Goal: Information Seeking & Learning: Learn about a topic

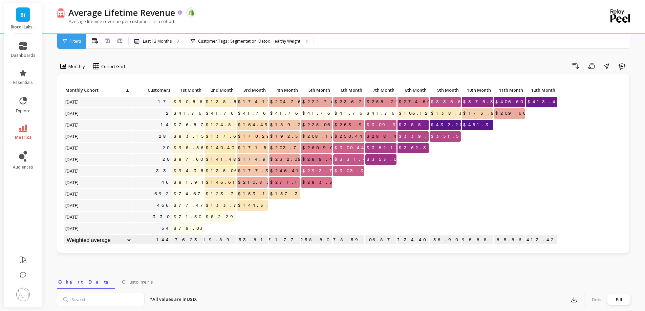
click at [181, 13] on icon at bounding box center [180, 12] width 4 height 4
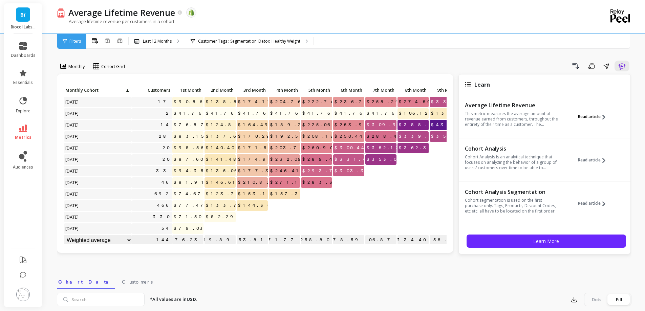
click at [595, 117] on span "Read article" at bounding box center [589, 116] width 23 height 5
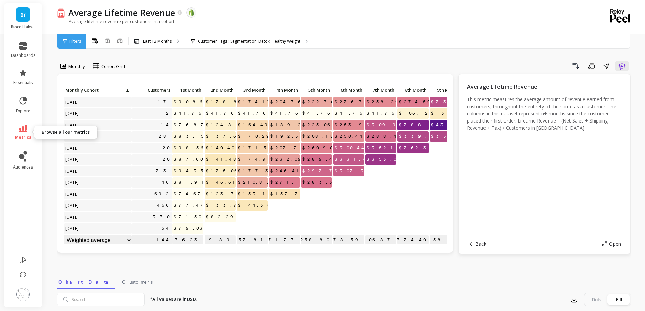
click at [29, 136] on span "metrics" at bounding box center [23, 137] width 17 height 5
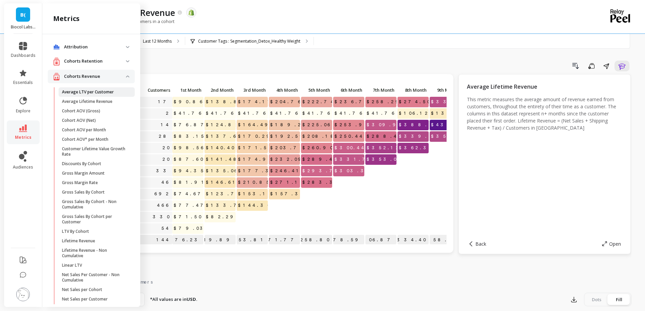
click at [94, 94] on p "Average LTV per Customer" at bounding box center [88, 91] width 52 height 5
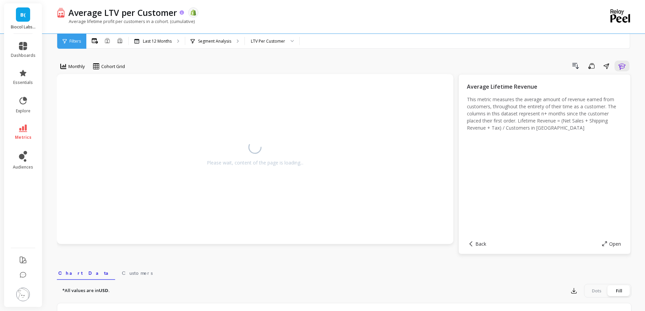
click at [183, 14] on icon at bounding box center [182, 12] width 4 height 4
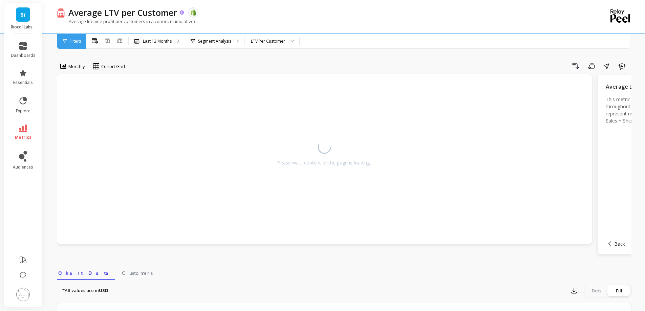
click at [183, 14] on icon at bounding box center [182, 12] width 4 height 4
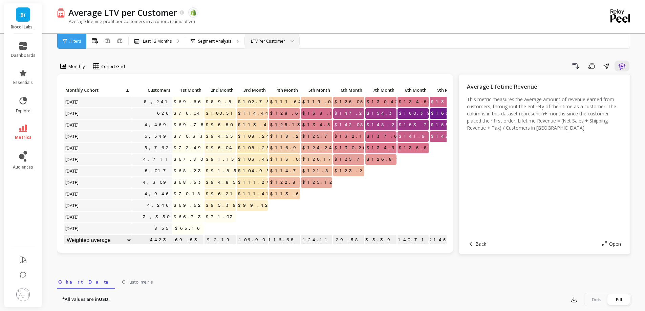
click at [270, 42] on div "LTV Per Customer" at bounding box center [268, 41] width 34 height 6
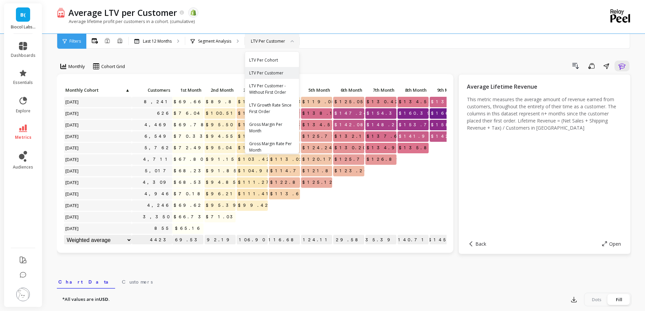
click at [270, 42] on div "LTV Per Customer" at bounding box center [268, 41] width 34 height 6
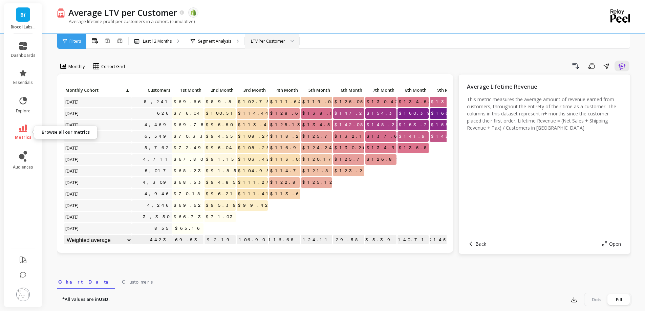
click at [30, 130] on link "metrics" at bounding box center [23, 133] width 25 height 16
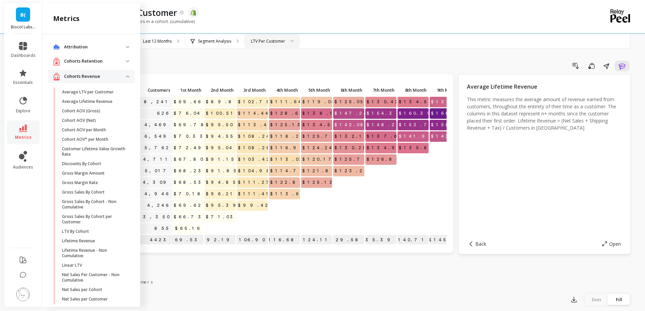
click at [296, 62] on div "Drill Down Save Share Learn" at bounding box center [381, 66] width 502 height 11
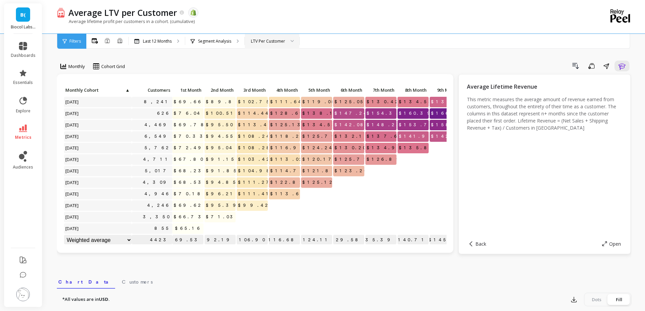
click at [28, 129] on link "metrics" at bounding box center [23, 133] width 25 height 16
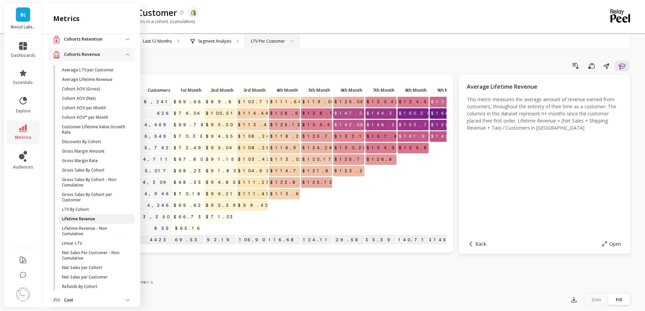
scroll to position [34, 0]
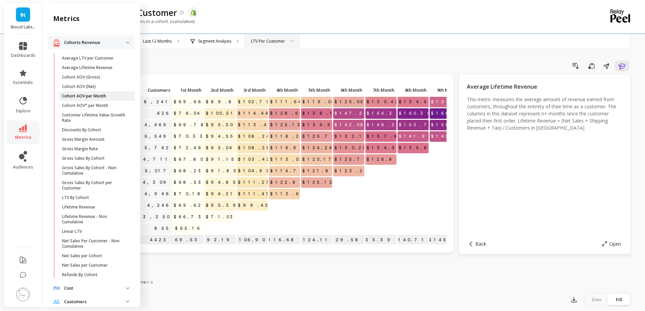
click at [97, 97] on p "Cohort AOV per Month" at bounding box center [84, 95] width 44 height 5
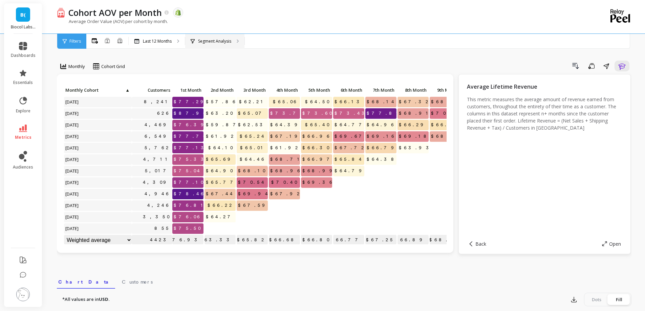
click at [217, 44] on div "Segment Analysis" at bounding box center [214, 41] width 59 height 15
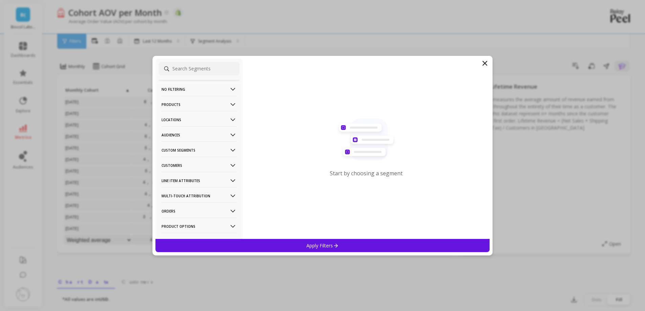
click at [196, 164] on p "Customers" at bounding box center [199, 165] width 75 height 17
click at [196, 181] on div "Customer Tags" at bounding box center [199, 178] width 81 height 11
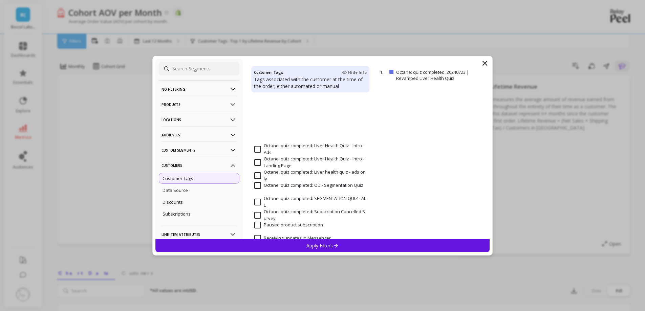
scroll to position [542, 0]
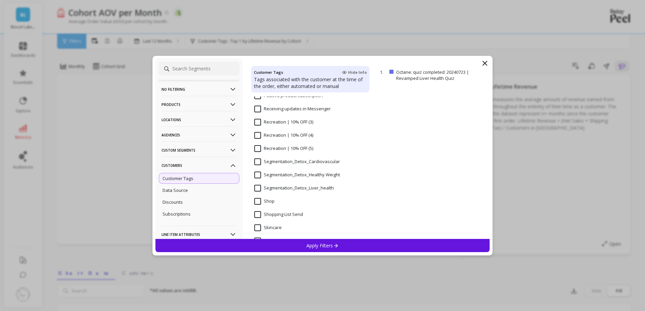
click at [315, 190] on input "Segmentation_Detox_Liver_health" at bounding box center [294, 188] width 80 height 7
click at [311, 245] on p "Apply Filters" at bounding box center [323, 246] width 32 height 6
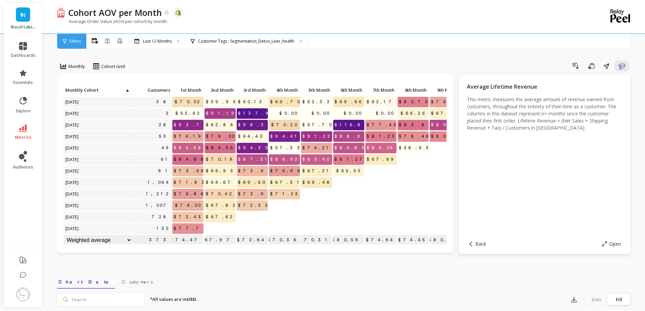
scroll to position [5, 0]
click at [252, 41] on p "Customer Tags : Segmentation_Detox_Liver_health" at bounding box center [246, 41] width 96 height 5
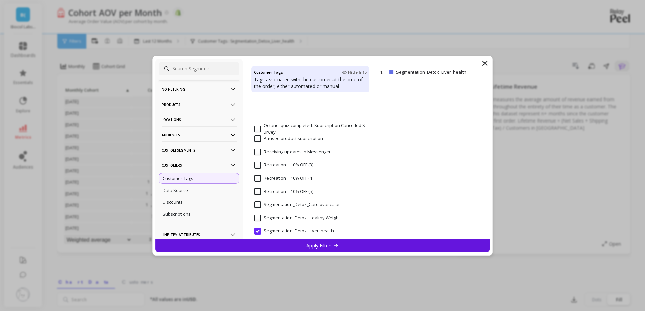
scroll to position [542, 0]
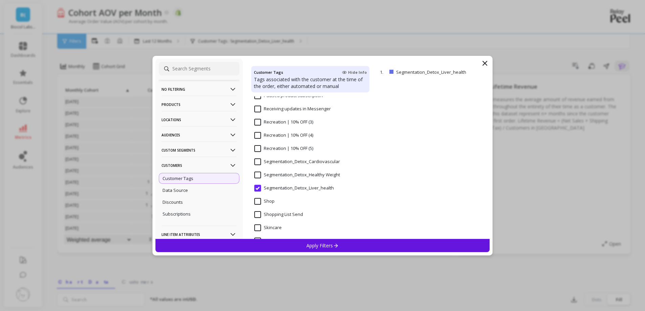
click at [295, 176] on Weight "Segmentation_Detox_Healthy Weight" at bounding box center [297, 175] width 86 height 7
click at [307, 246] on p "Apply Filters" at bounding box center [323, 246] width 32 height 6
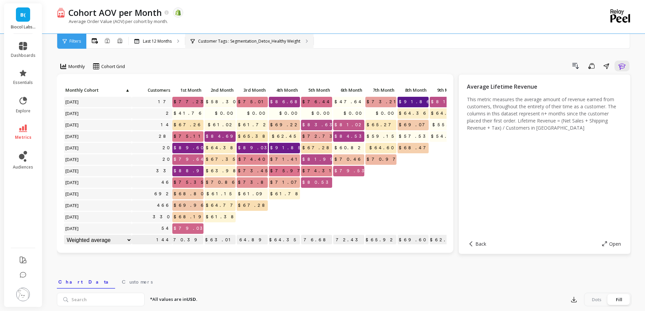
click at [280, 46] on div "Customer Tags : Segmentation_Detox_Healthy Weight" at bounding box center [249, 41] width 128 height 15
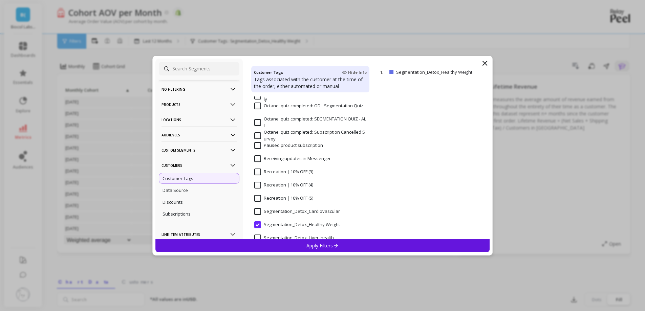
scroll to position [508, 0]
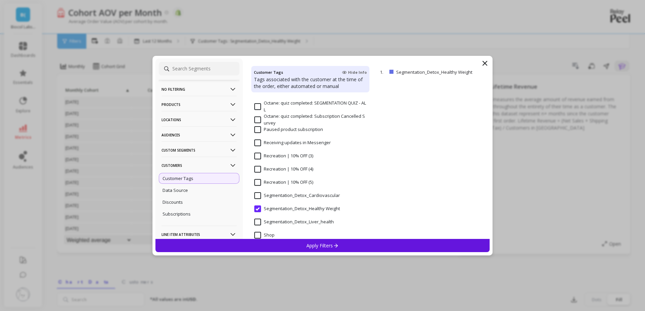
click at [303, 198] on input "Segmentation_Detox_Cardiovascular" at bounding box center [297, 195] width 86 height 7
click at [314, 244] on p "Apply Filters" at bounding box center [323, 246] width 32 height 6
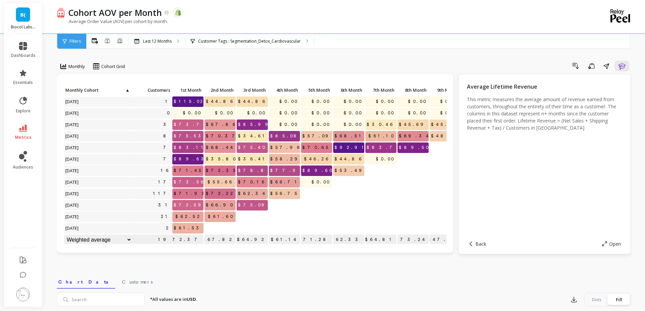
scroll to position [5, 0]
click at [284, 40] on p "Customer Tags : Segmentation_Detox_Cardiovascular" at bounding box center [249, 41] width 103 height 5
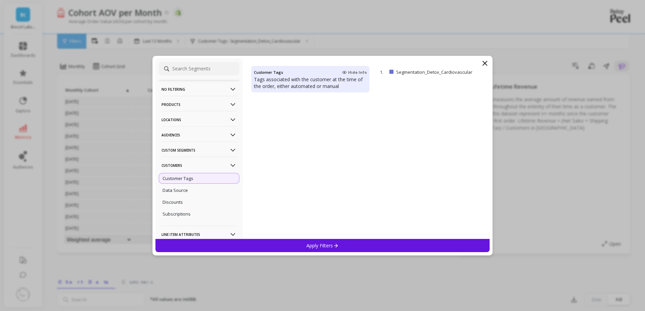
scroll to position [508, 0]
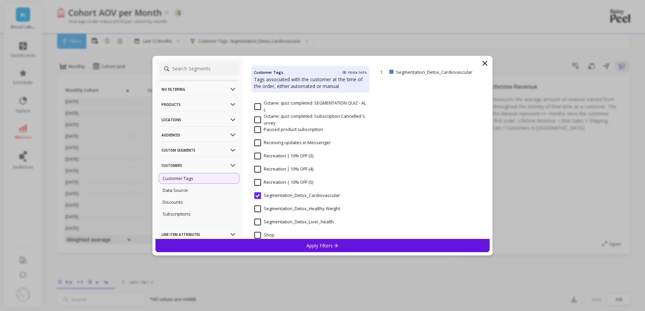
click at [308, 206] on Weight "Segmentation_Detox_Healthy Weight" at bounding box center [297, 209] width 86 height 7
click at [303, 241] on div "Apply Filters" at bounding box center [322, 245] width 335 height 13
